Goal: Task Accomplishment & Management: Complete application form

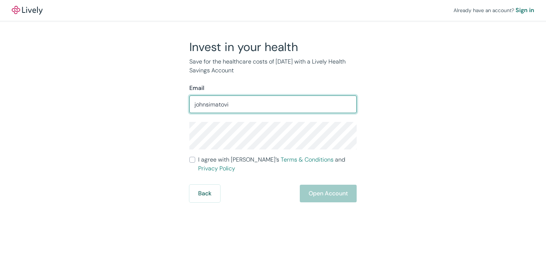
type input "[EMAIL_ADDRESS][DOMAIN_NAME]"
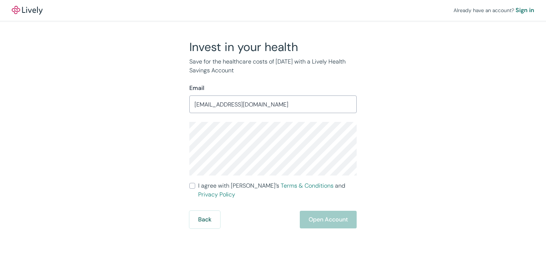
click at [192, 186] on input "I agree with Lively’s Terms & Conditions and Privacy Policy" at bounding box center [192, 186] width 6 height 6
checkbox input "true"
click at [342, 211] on button "Open Account" at bounding box center [328, 220] width 57 height 18
